Goal: Information Seeking & Learning: Learn about a topic

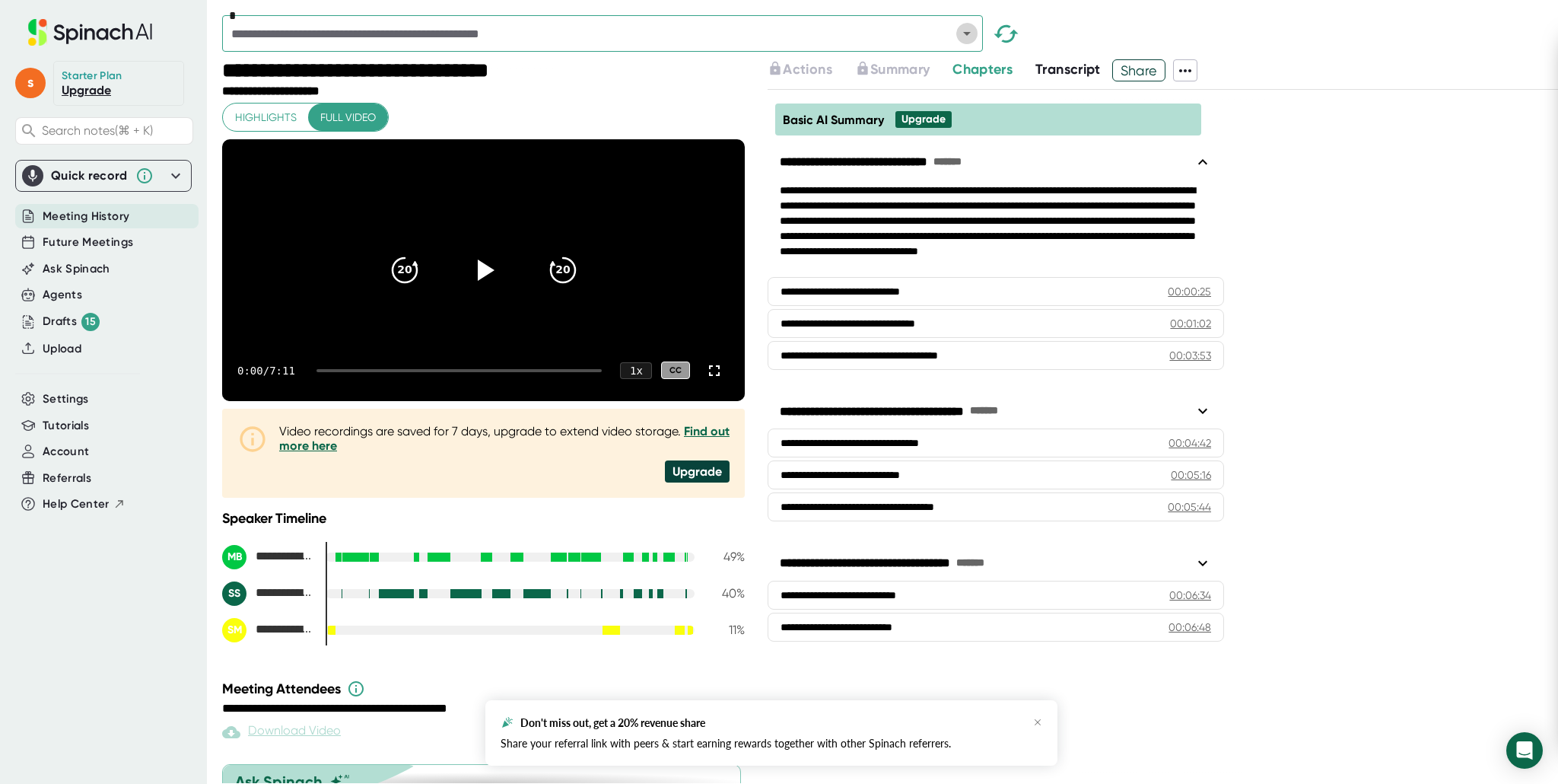
click at [970, 36] on icon "Open" at bounding box center [966, 33] width 18 height 18
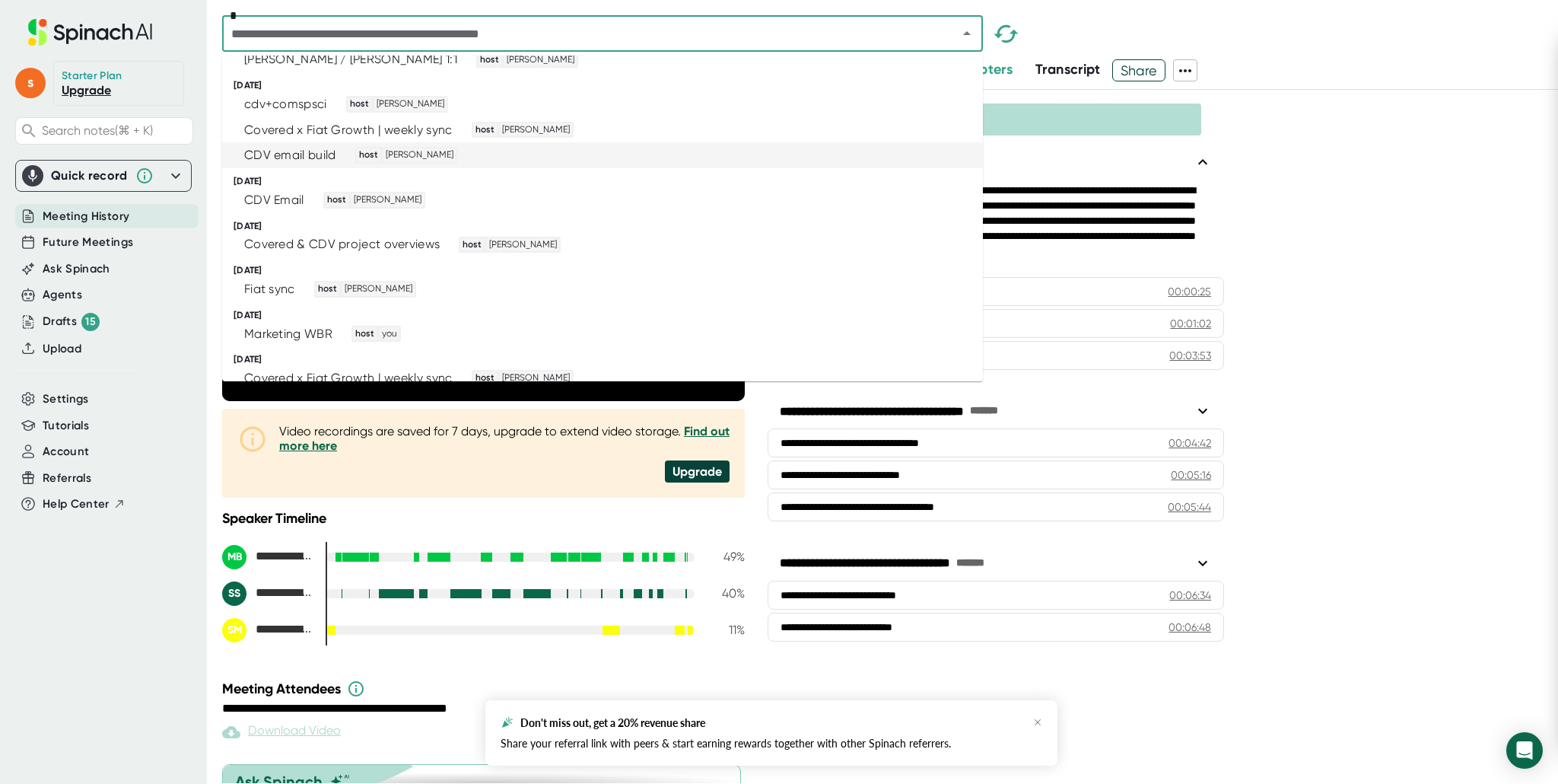
scroll to position [83, 0]
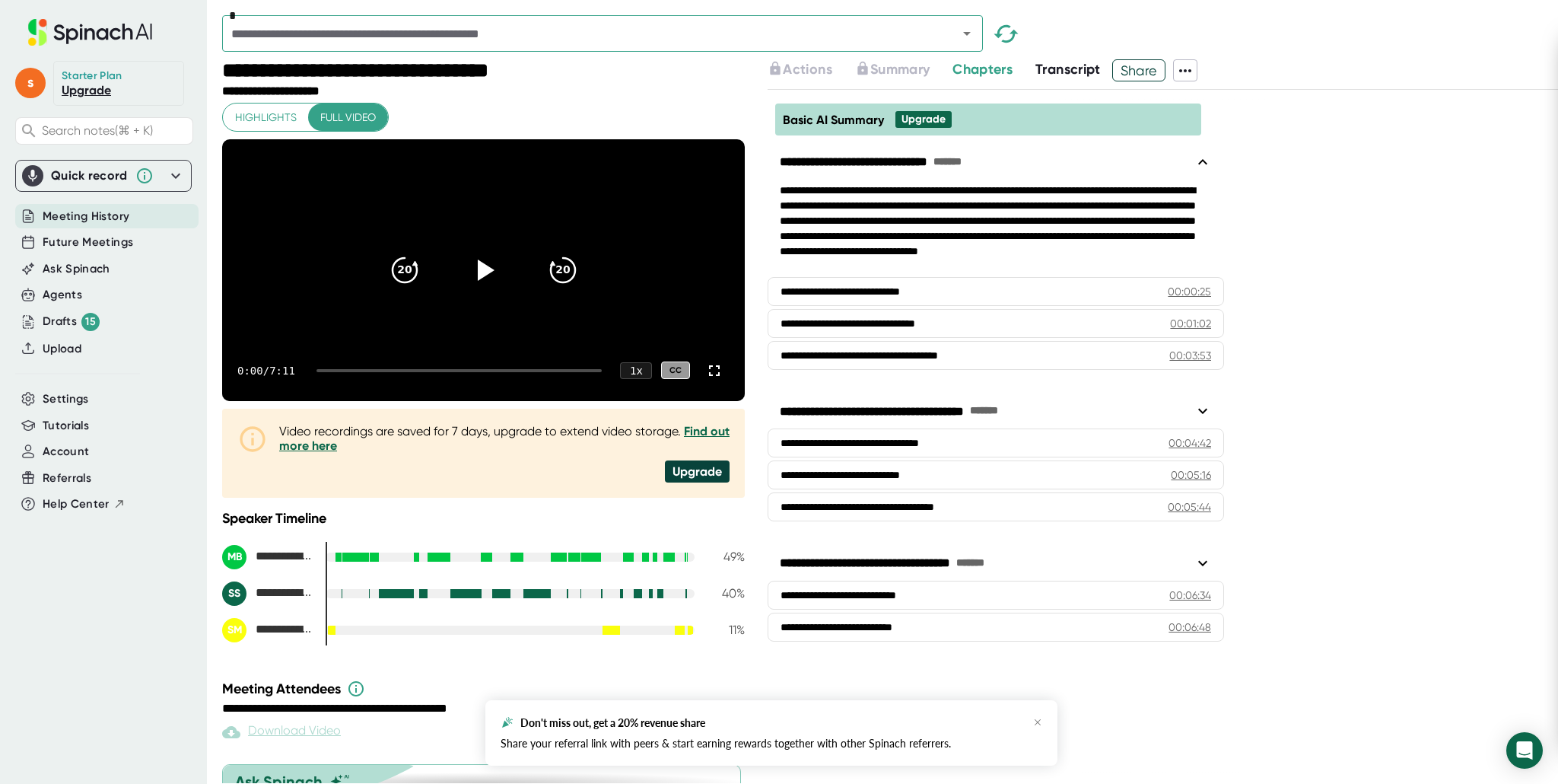
drag, startPoint x: 1366, startPoint y: 46, endPoint x: 1330, endPoint y: 48, distance: 36.1
click at [1366, 46] on div "*" at bounding box center [891, 37] width 1336 height 44
